Goal: Find specific page/section: Find specific page/section

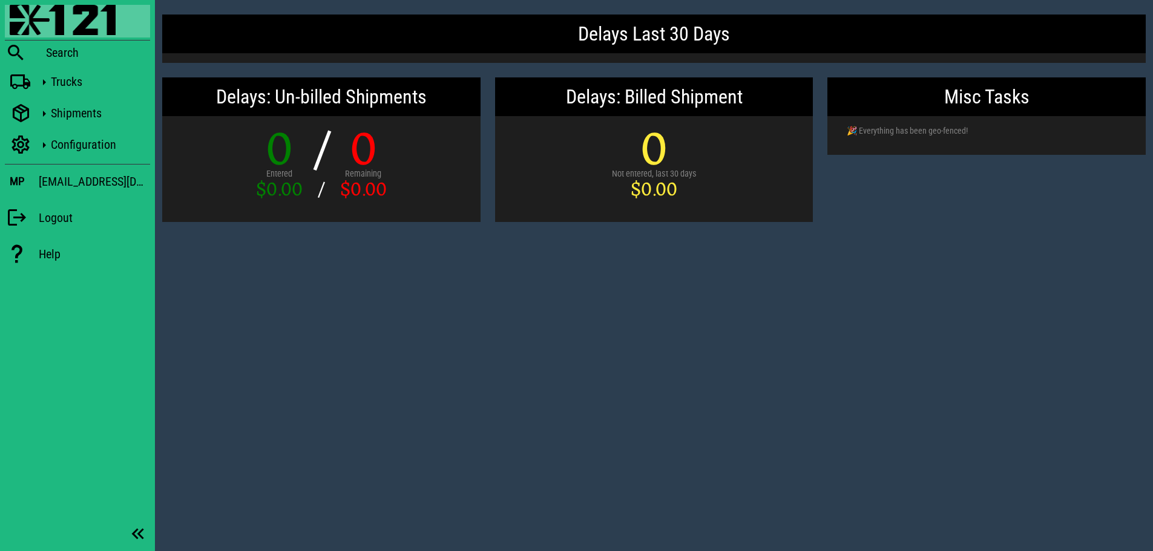
click at [50, 131] on div "Blackfly Search Trucks Shipments Configuration MP [EMAIL_ADDRESS][DOMAIN_NAME] …" at bounding box center [77, 138] width 155 height 276
click at [34, 146] on div "Configuration" at bounding box center [77, 146] width 145 height 27
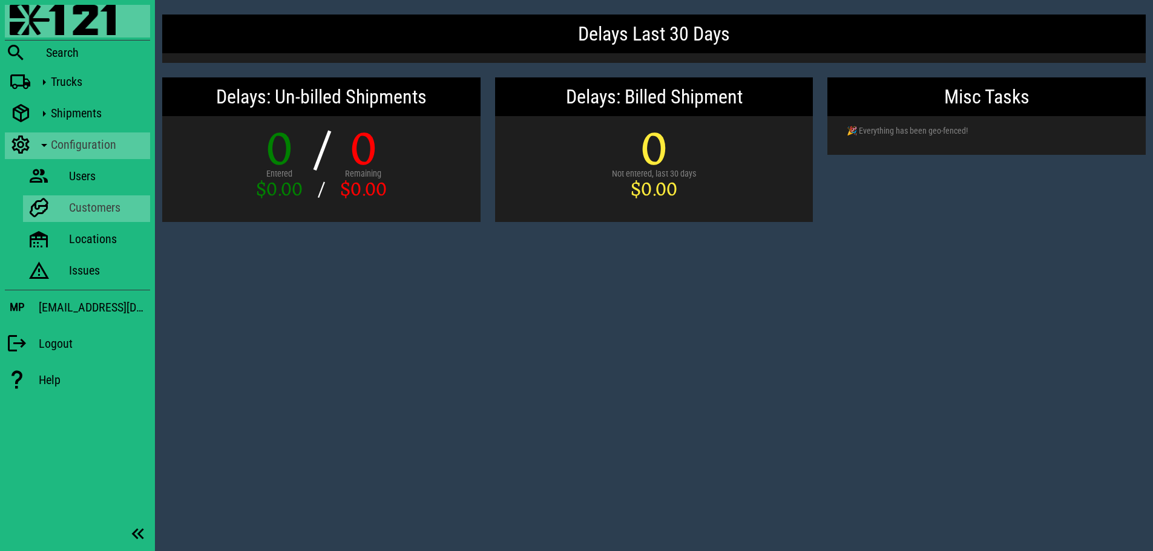
click at [49, 205] on icon at bounding box center [39, 208] width 22 height 16
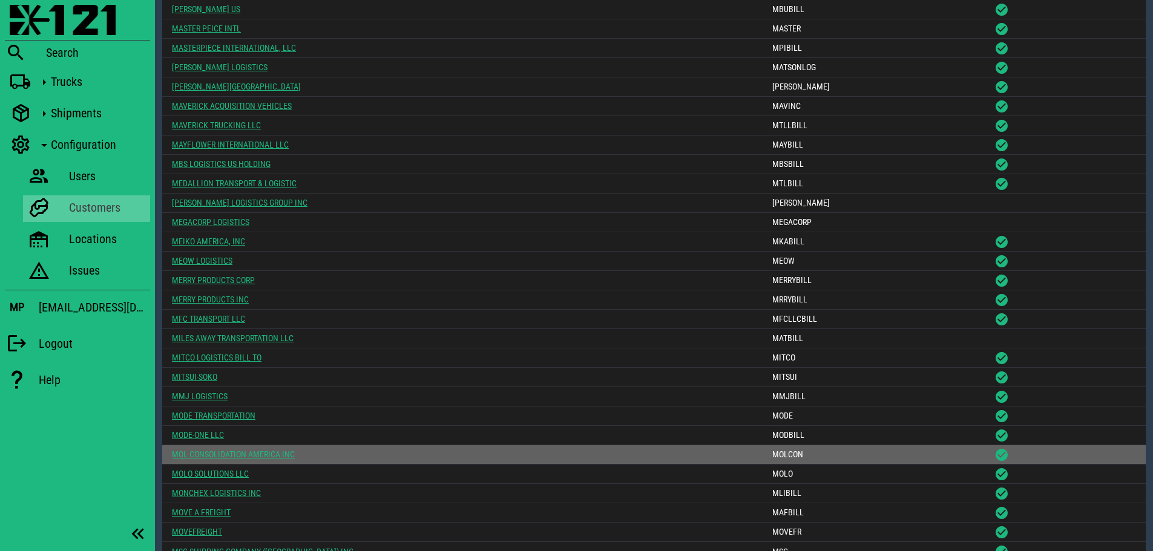
scroll to position [9216, 0]
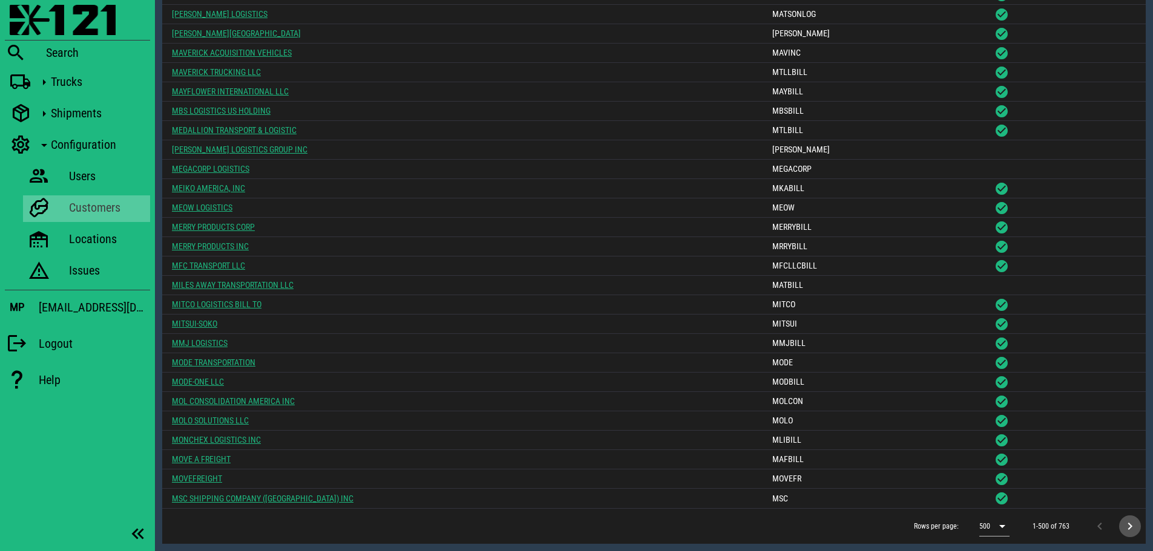
click at [1127, 525] on icon "Next page" at bounding box center [1130, 526] width 15 height 15
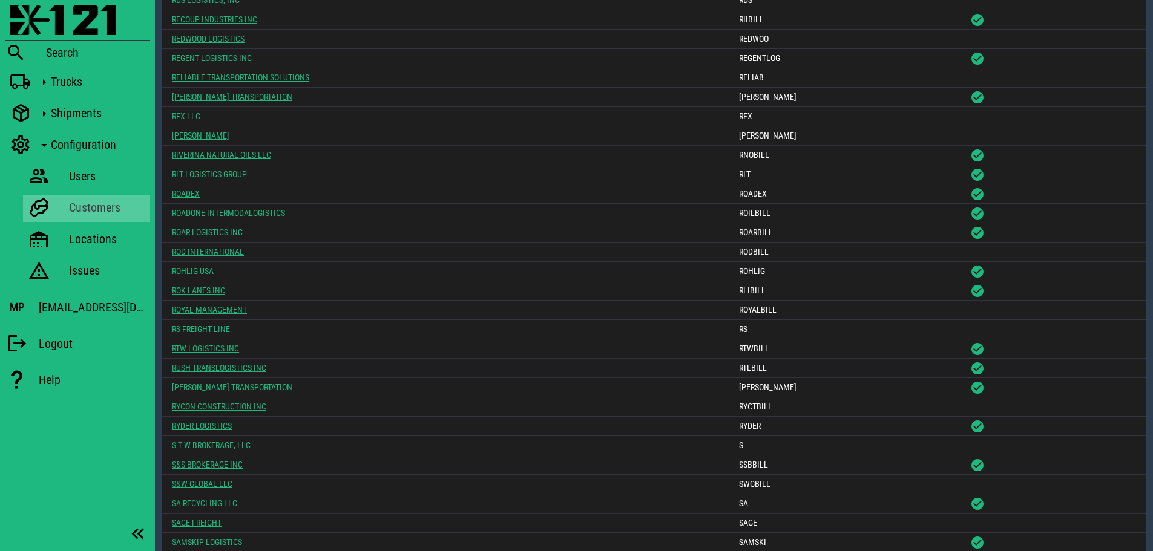
scroll to position [1661, 0]
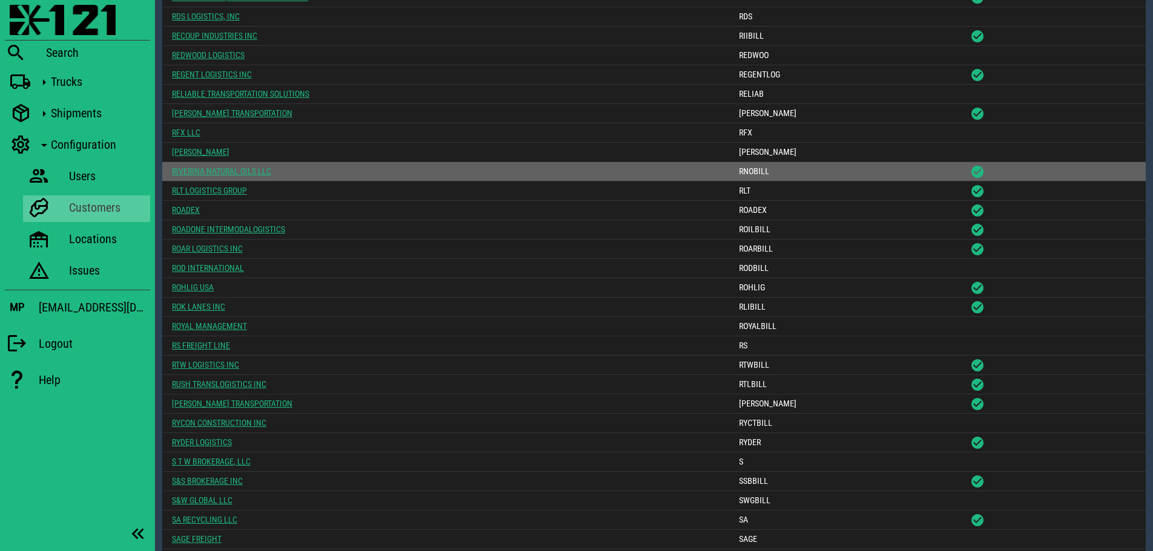
click at [225, 168] on link "RIVERINA NATURAL OILS LLC" at bounding box center [221, 171] width 99 height 10
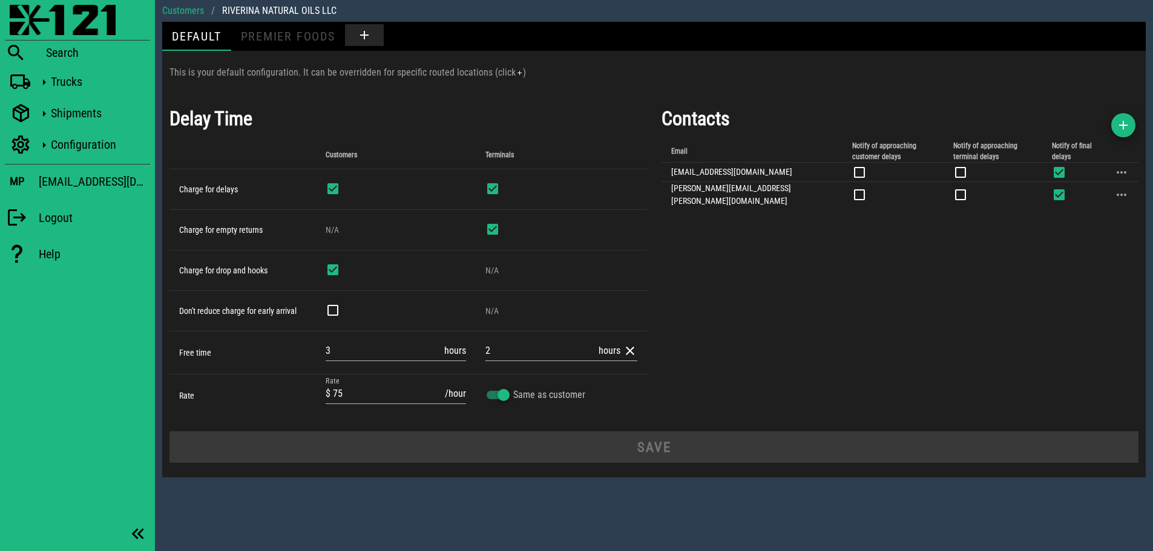
click at [729, 508] on div "Customers / RIVERINA NATURAL OILS LLC Default PREMIER FOODS This is your defaul…" at bounding box center [654, 275] width 998 height 551
click at [856, 338] on div "Contacts Email Notify of approaching customer delays Notify of approaching term…" at bounding box center [900, 260] width 492 height 327
click at [37, 16] on img at bounding box center [63, 20] width 106 height 30
